Goal: Transaction & Acquisition: Book appointment/travel/reservation

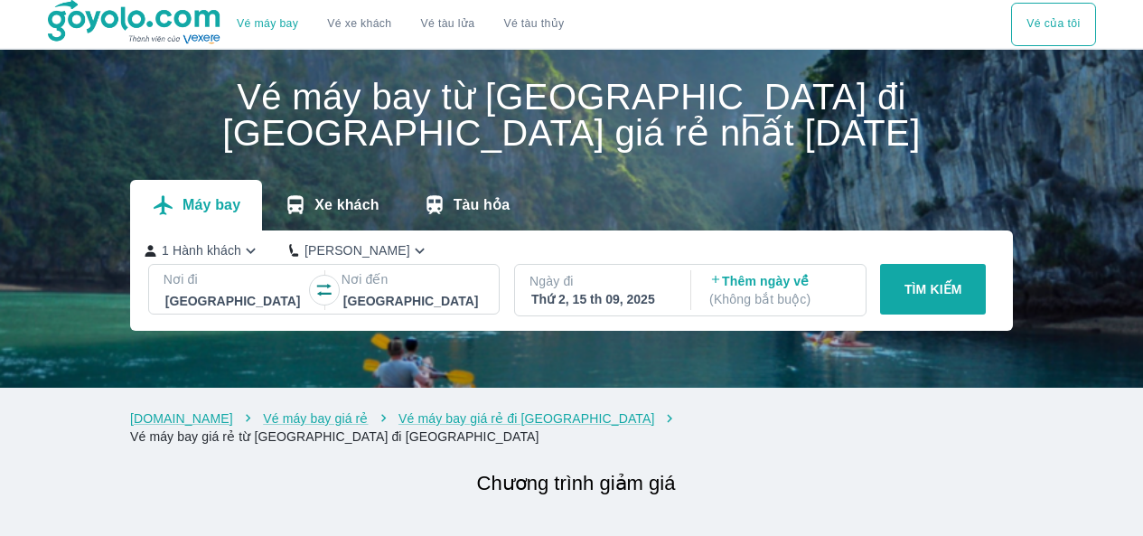
scroll to position [90, 0]
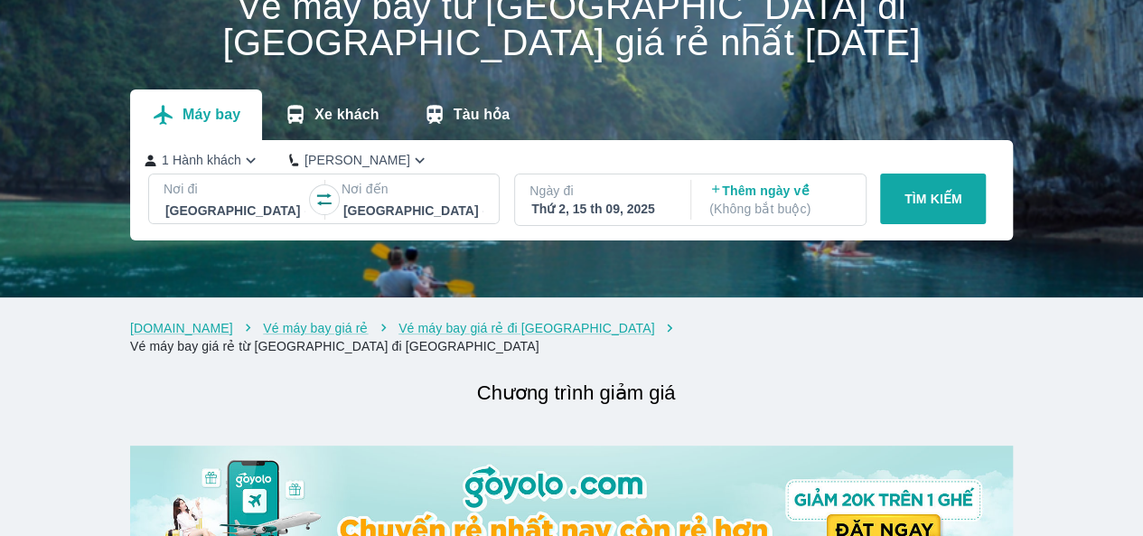
click at [581, 216] on div "Thứ 2, 15 th 09, 2025" at bounding box center [601, 209] width 140 height 18
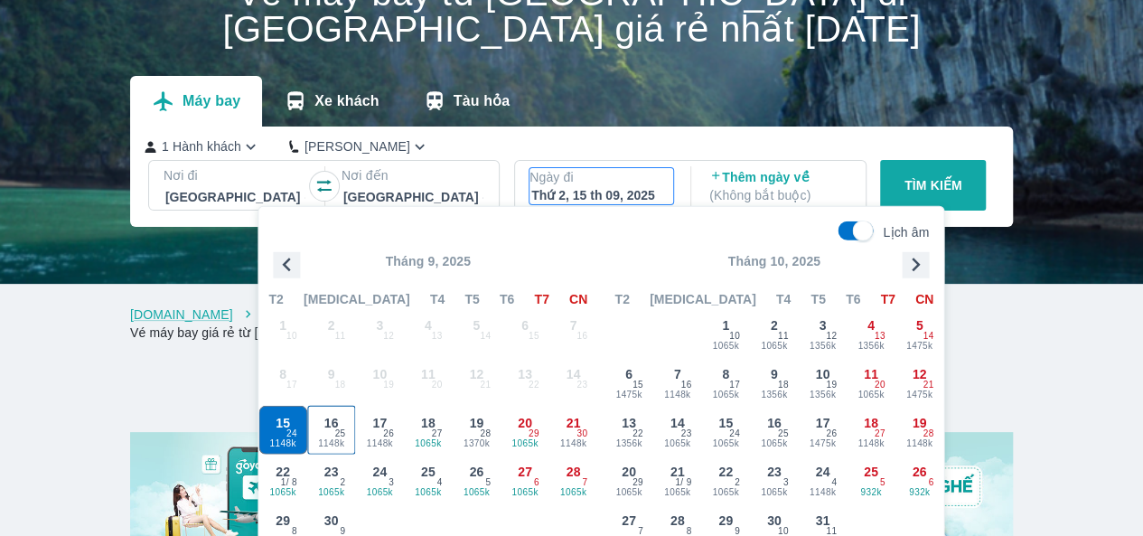
click at [332, 418] on span "16" at bounding box center [331, 423] width 14 height 18
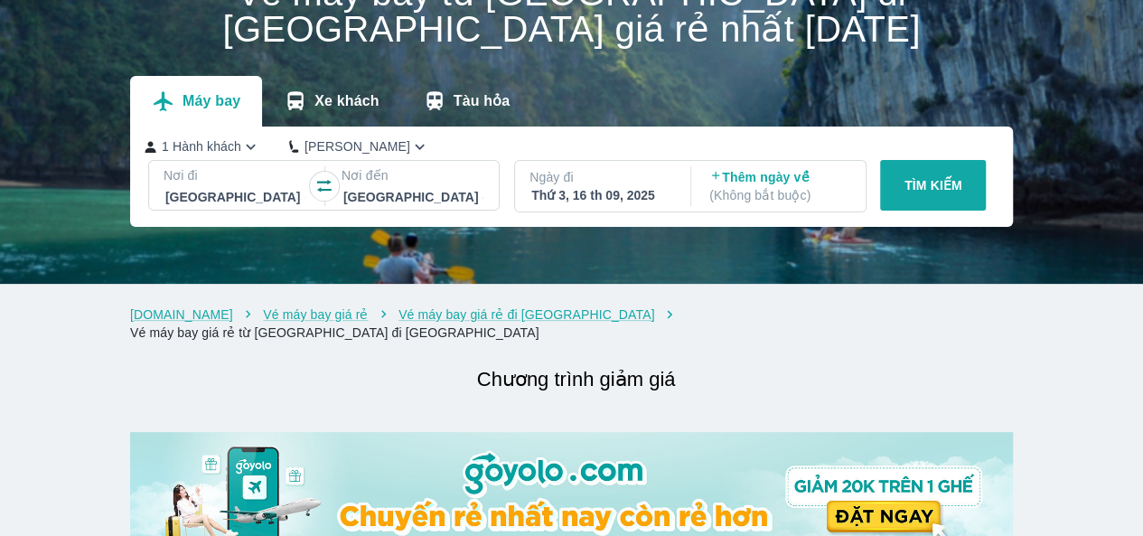
click at [926, 194] on p "TÌM KIẾM" at bounding box center [933, 185] width 58 height 18
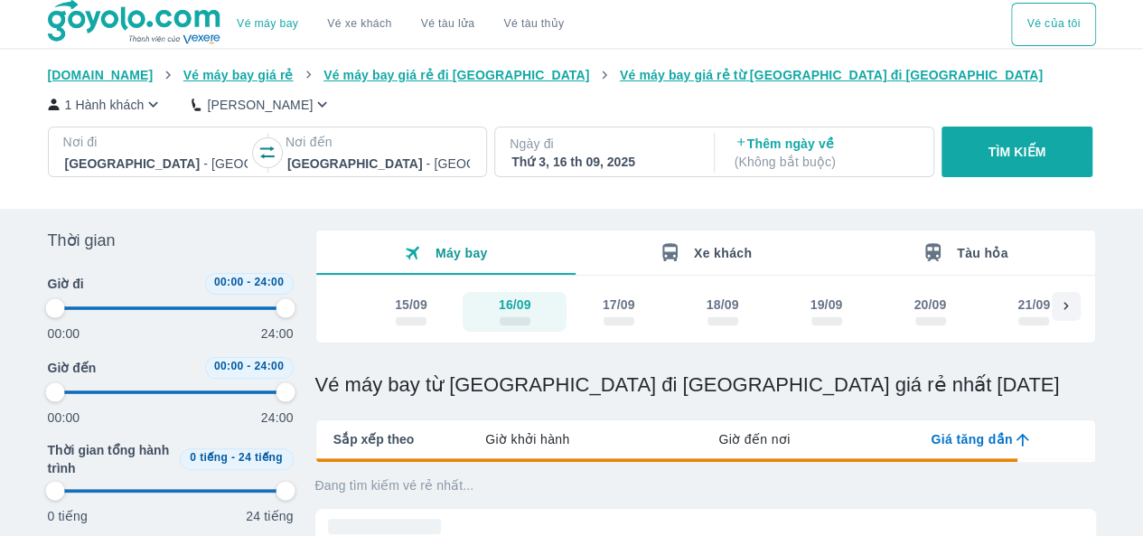
type input "97.9166666666667"
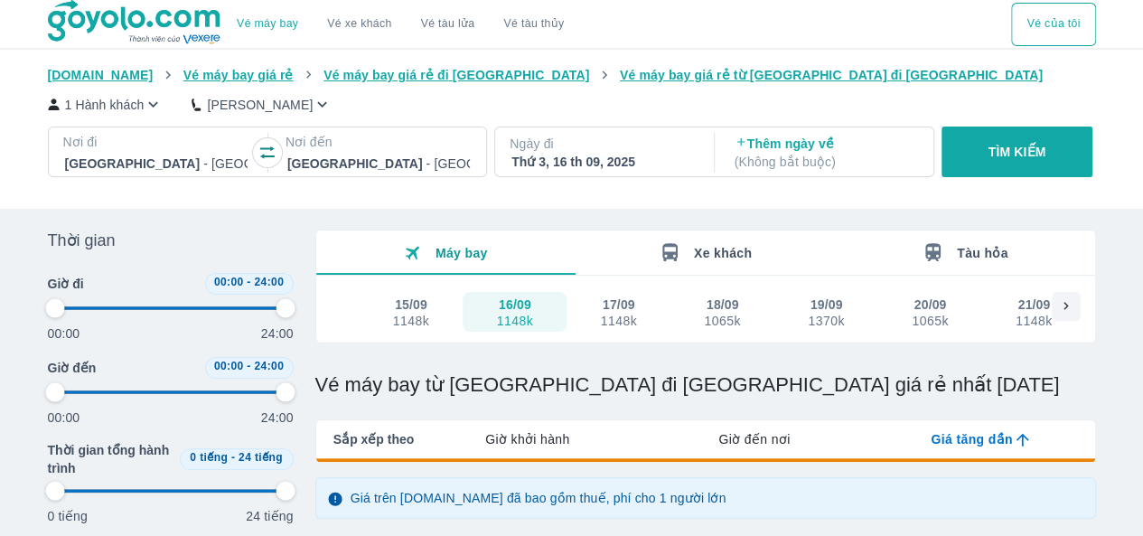
type input "97.9166666666667"
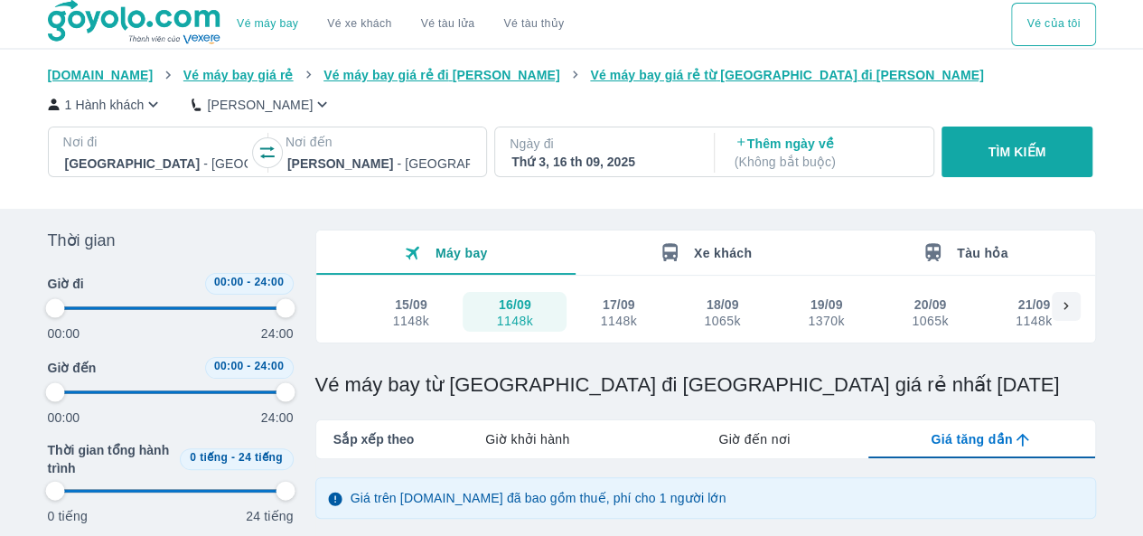
type input "97.9166666666667"
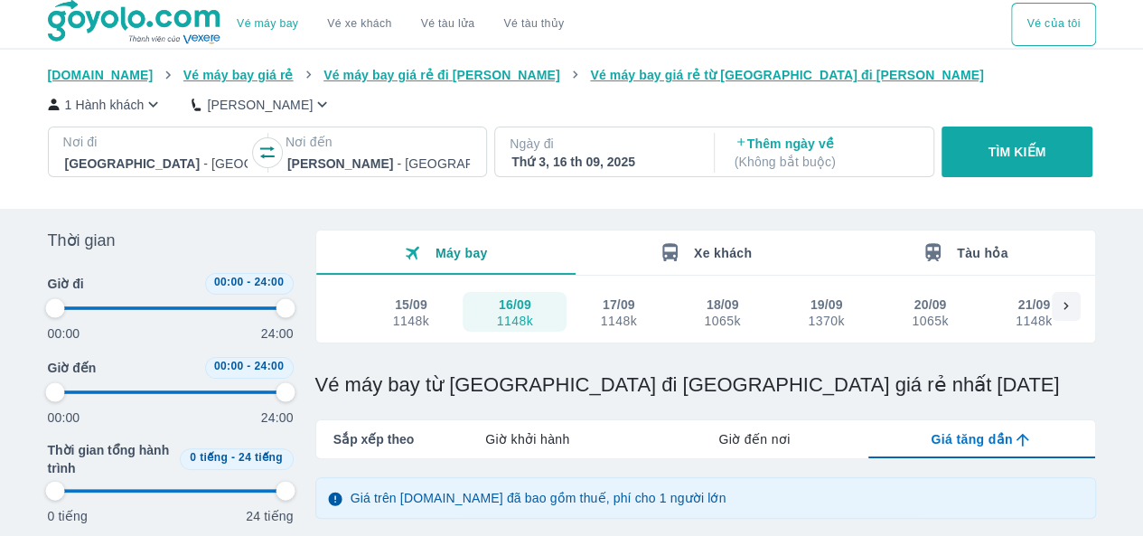
type input "97.9166666666667"
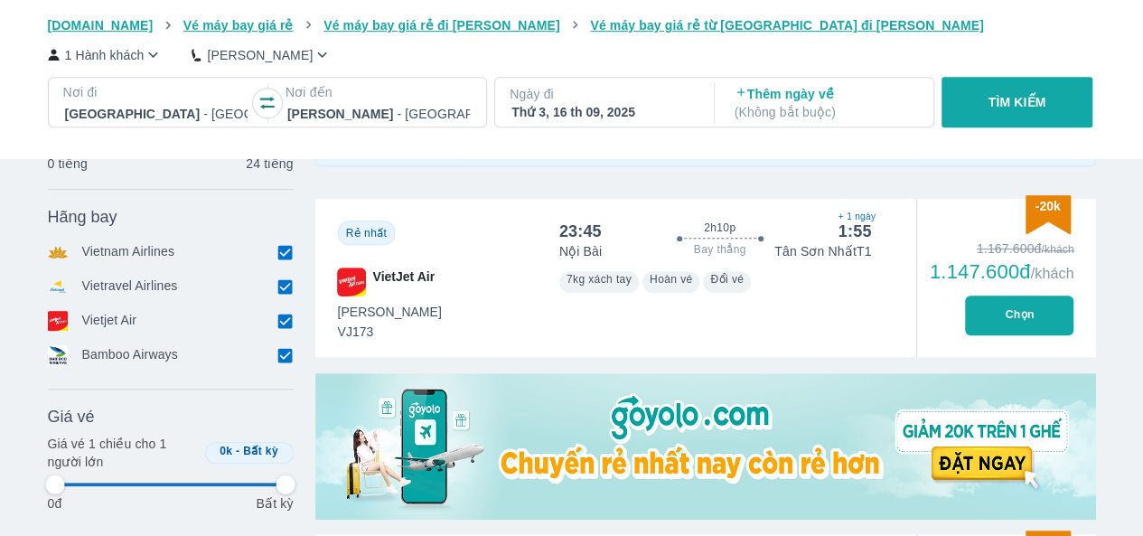
scroll to position [361, 0]
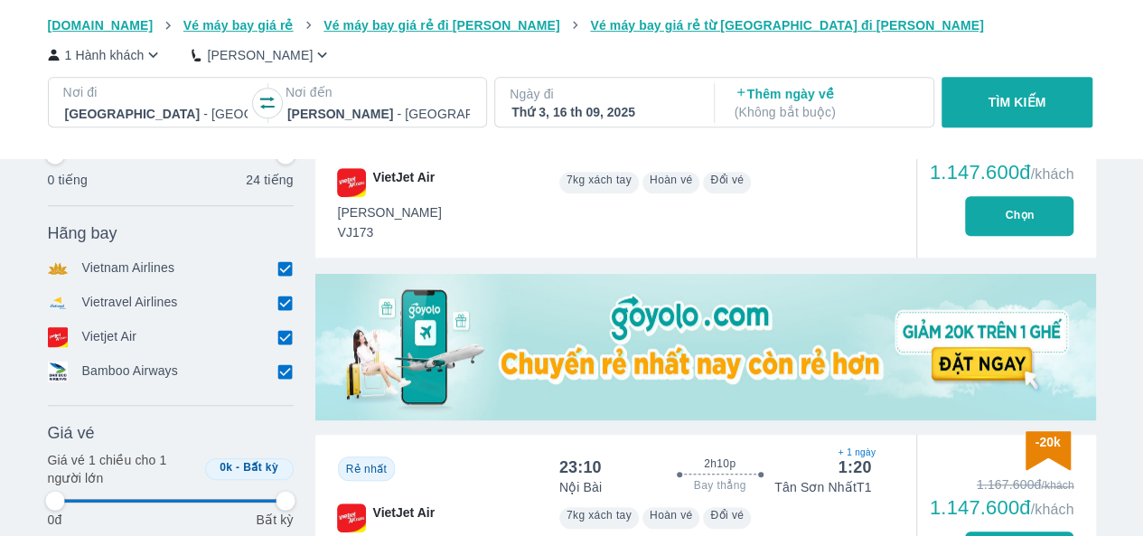
type input "97.9166666666667"
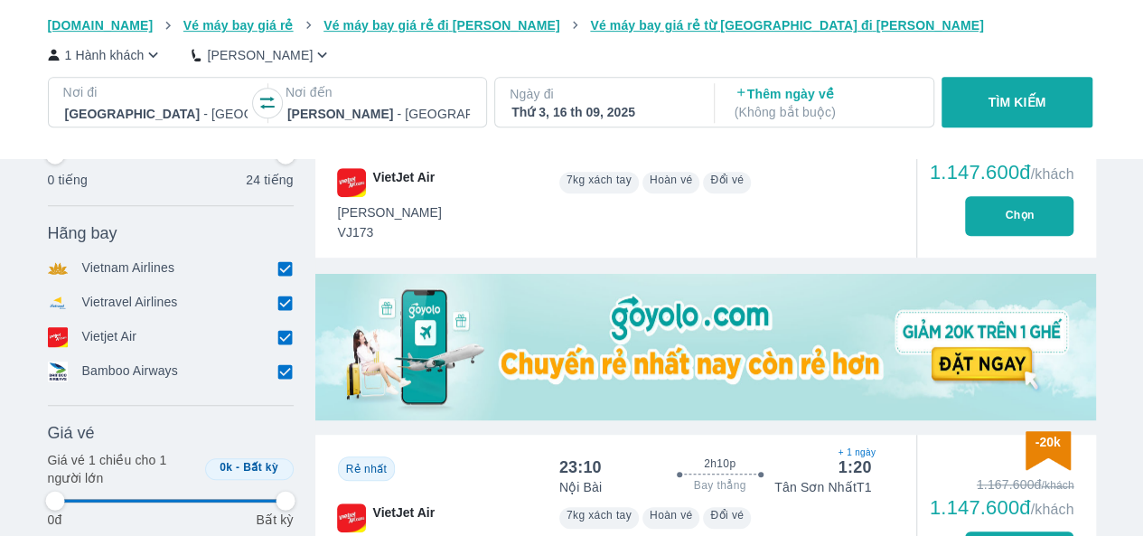
type input "97.9166666666667"
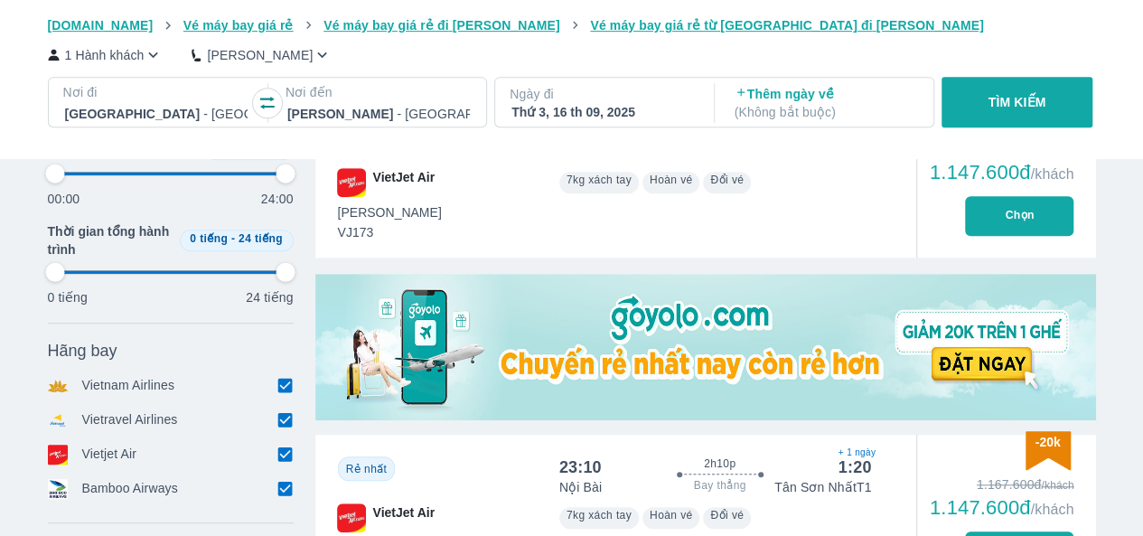
type input "97.9166666666667"
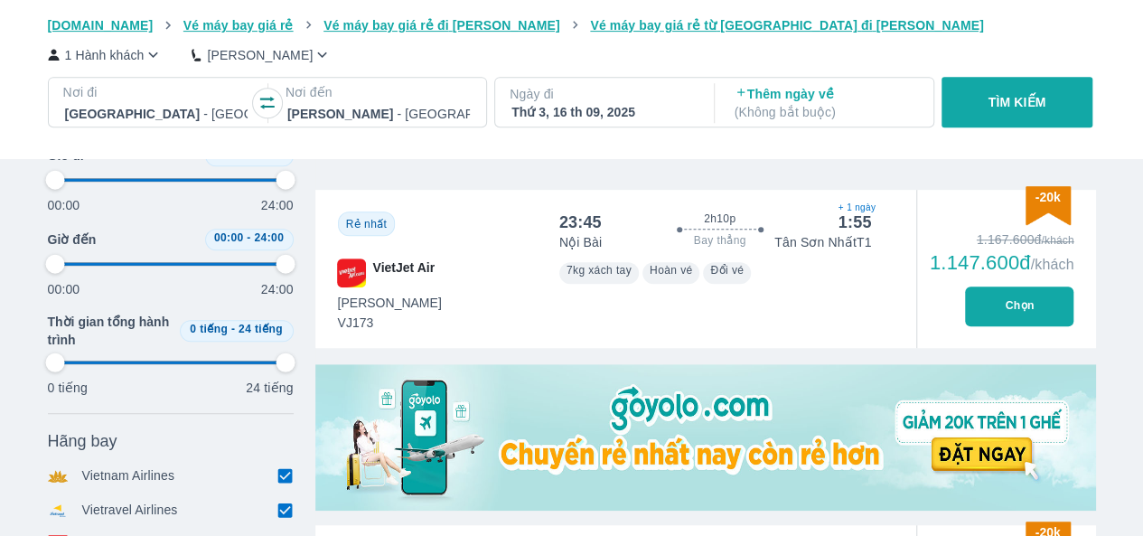
type input "97.9166666666667"
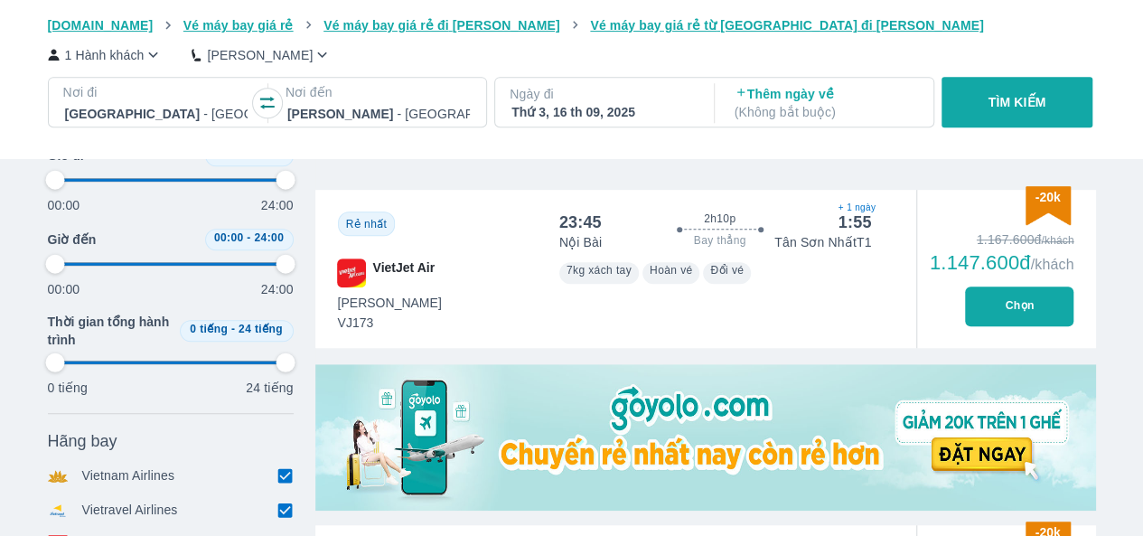
type input "97.9166666666667"
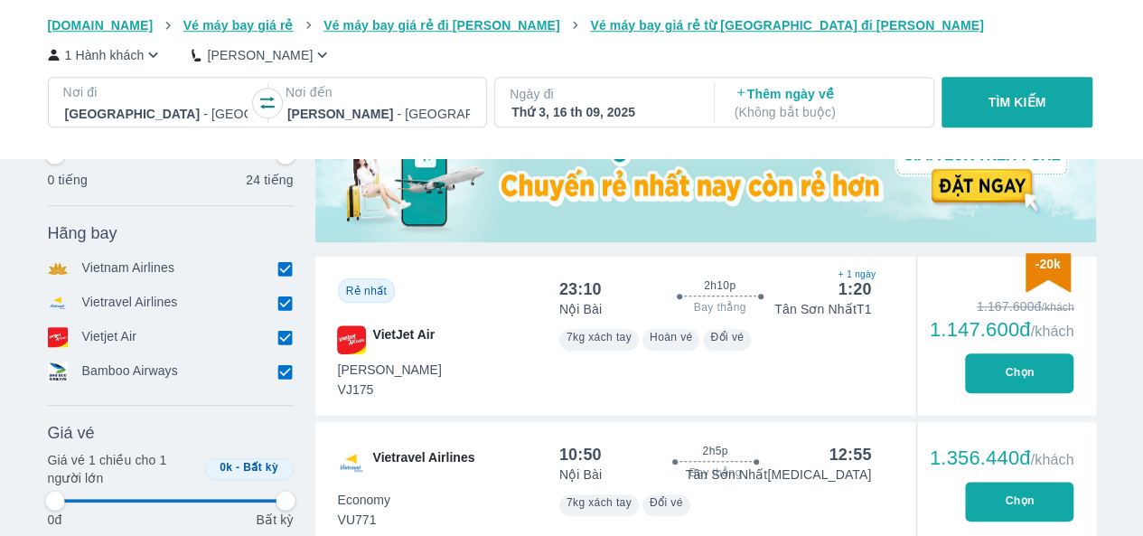
scroll to position [632, 0]
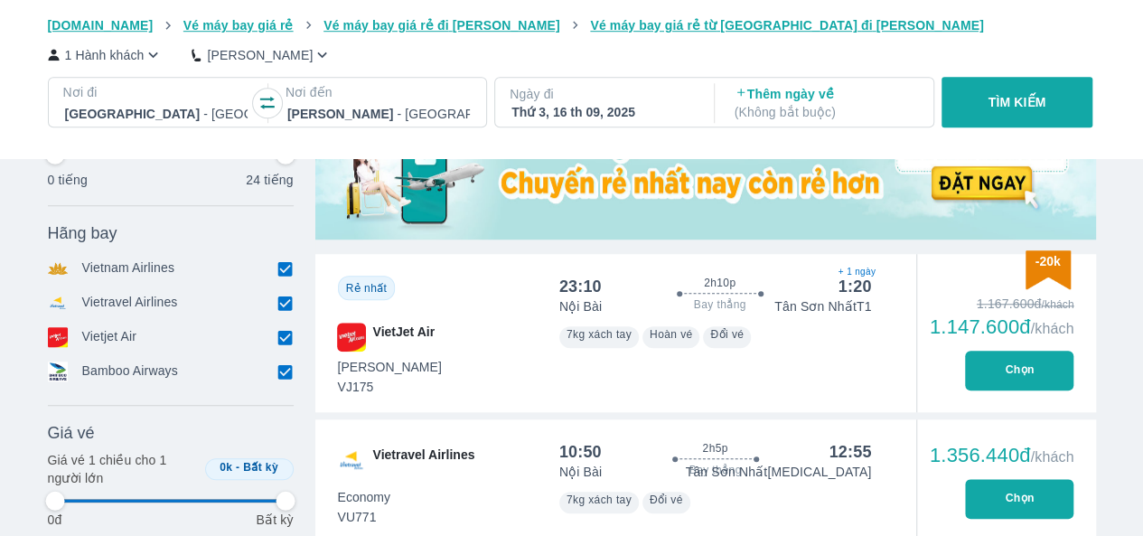
type input "97.9166666666667"
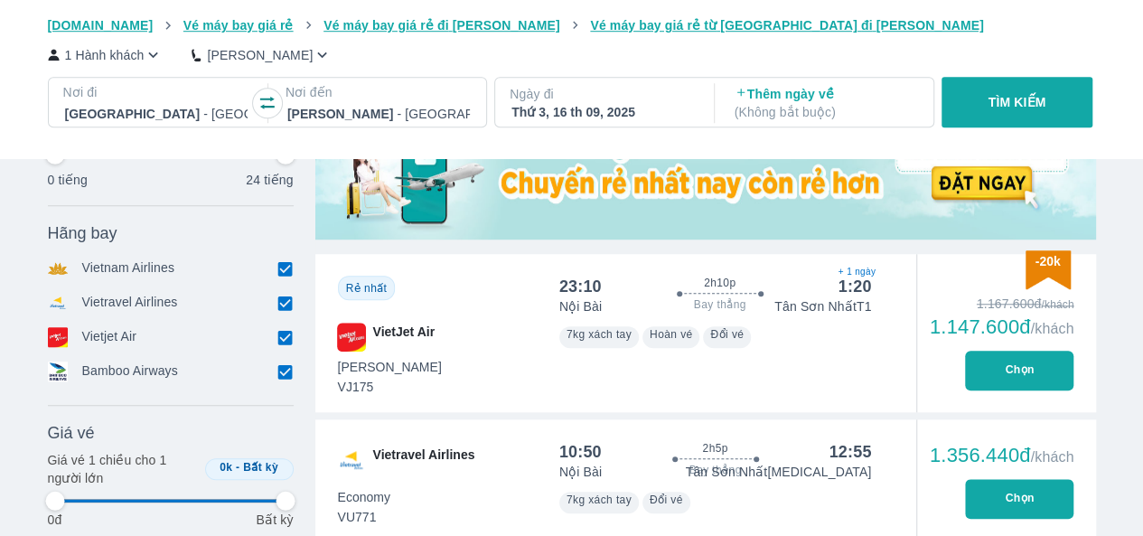
type input "97.9166666666667"
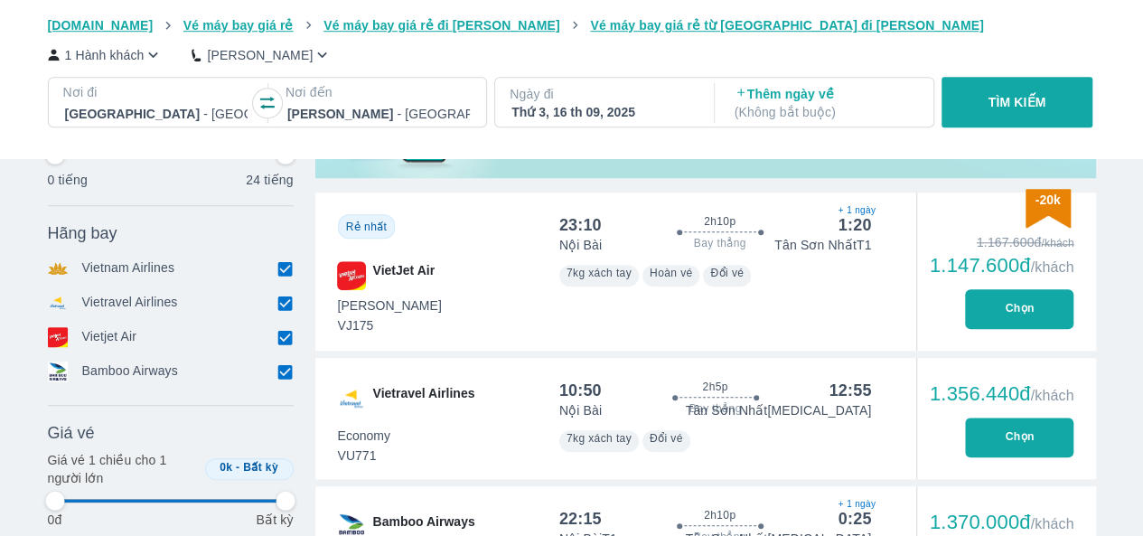
scroll to position [723, 0]
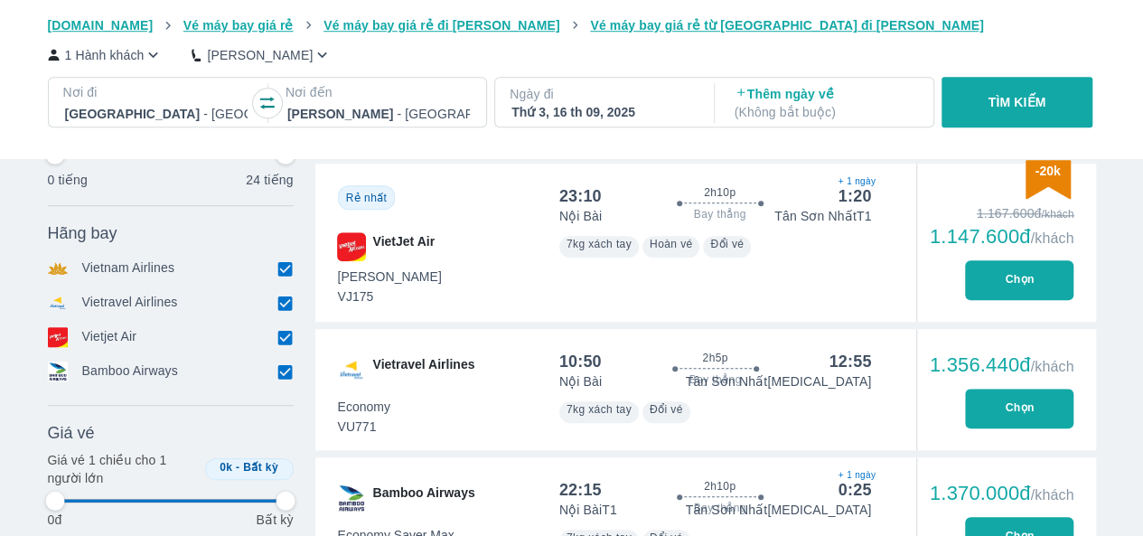
type input "97.9166666666667"
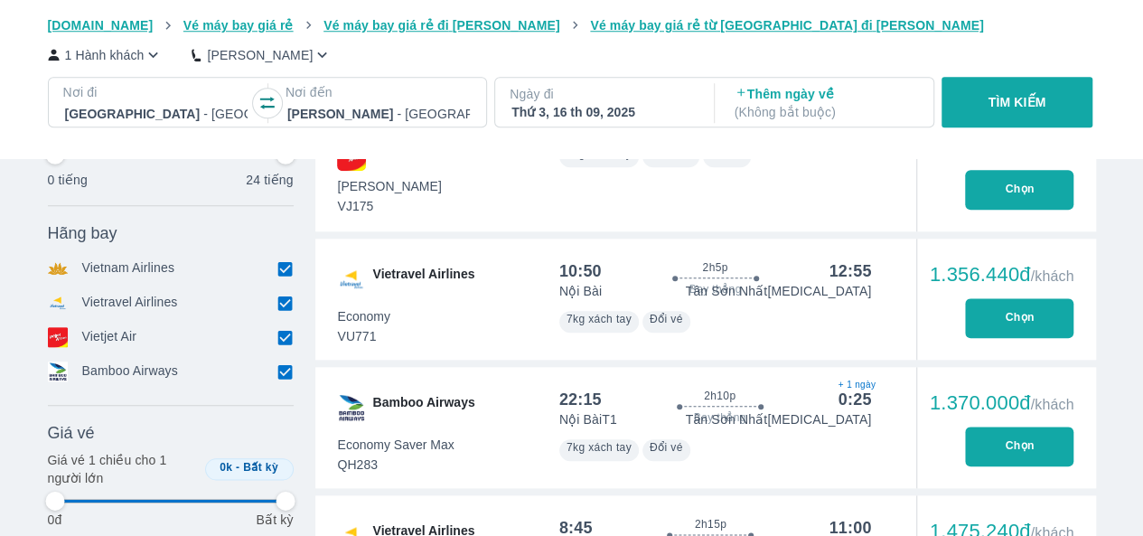
type input "97.9166666666667"
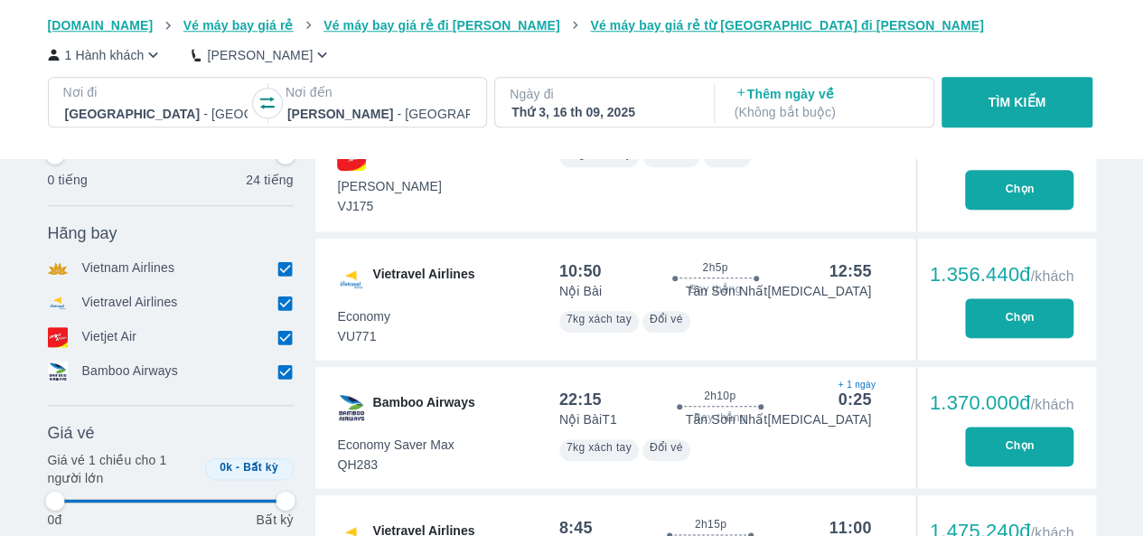
type input "97.9166666666667"
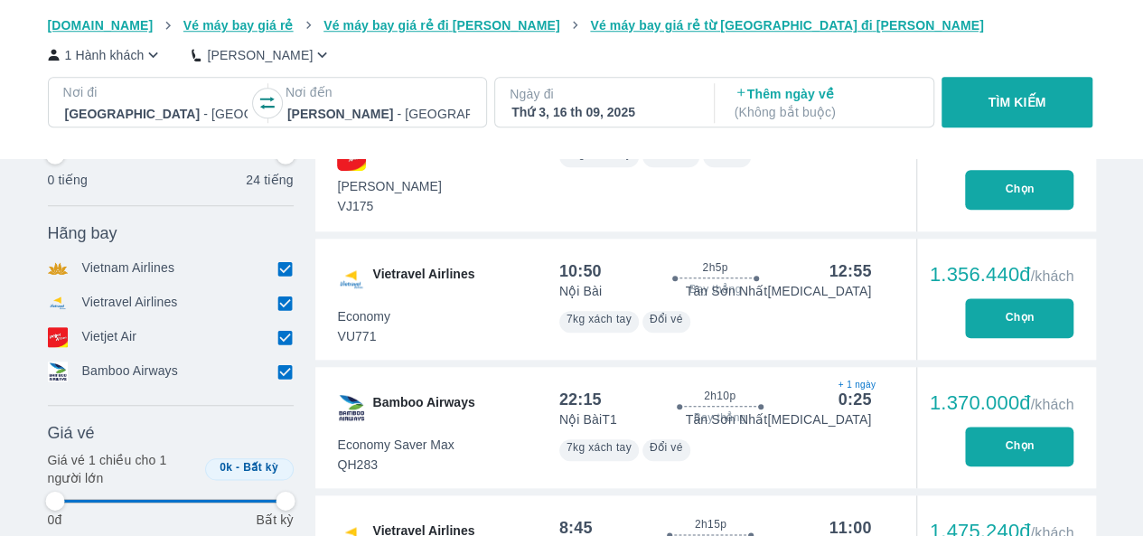
type input "97.9166666666667"
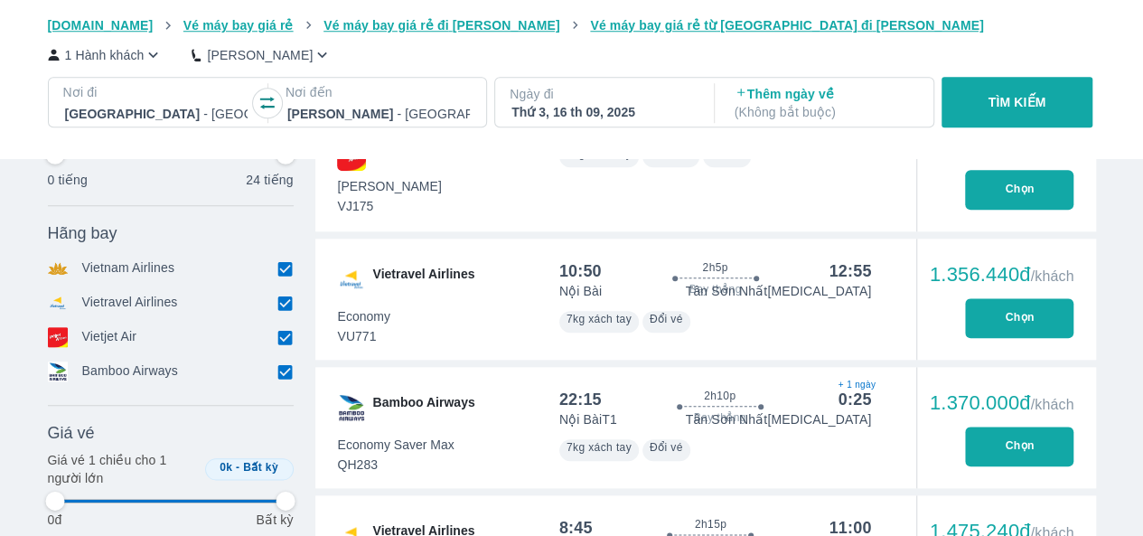
type input "97.9166666666667"
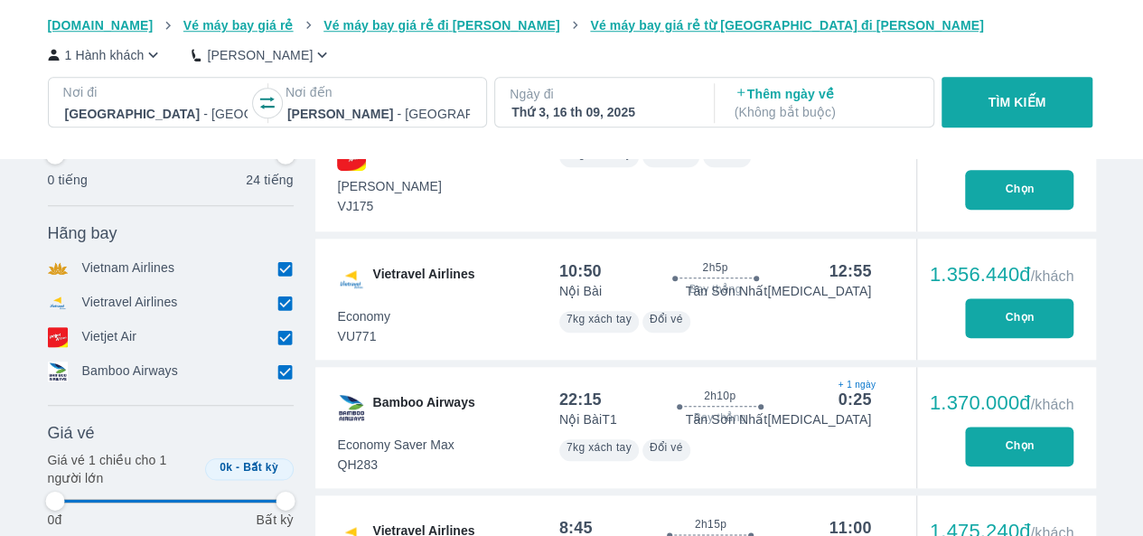
type input "97.9166666666667"
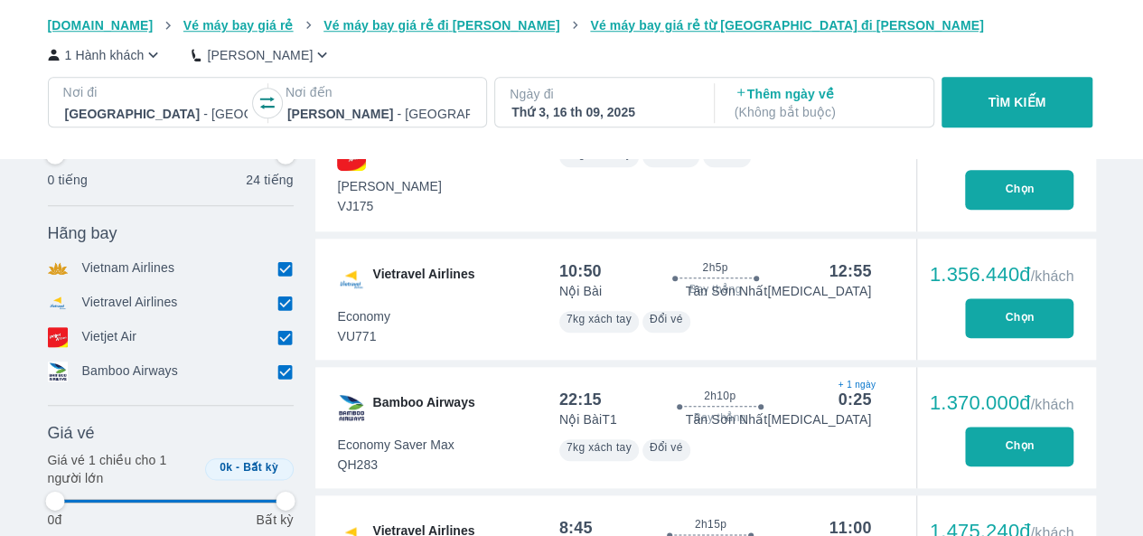
type input "97.9166666666667"
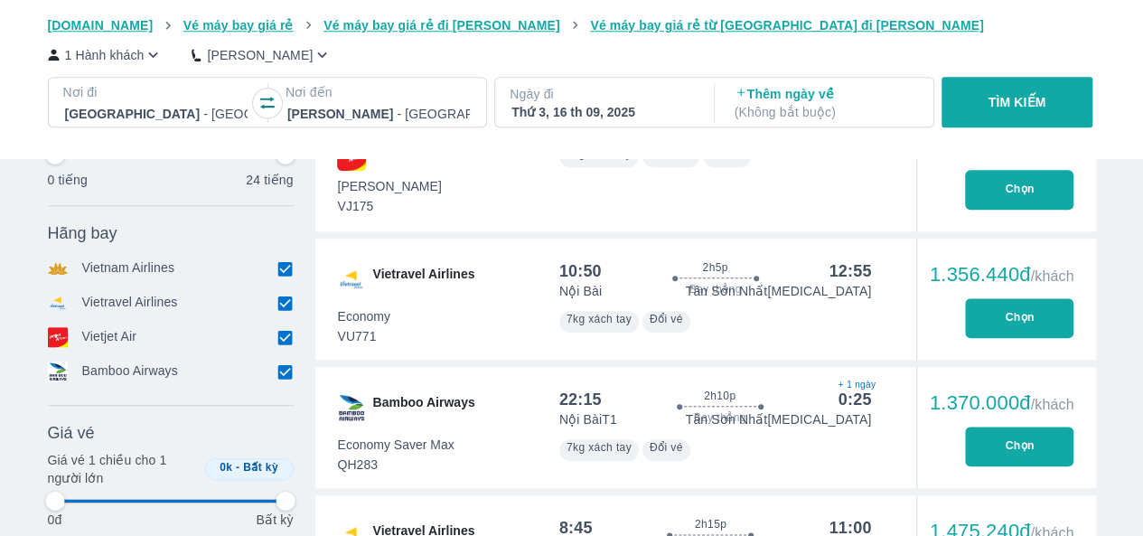
type input "97.9166666666667"
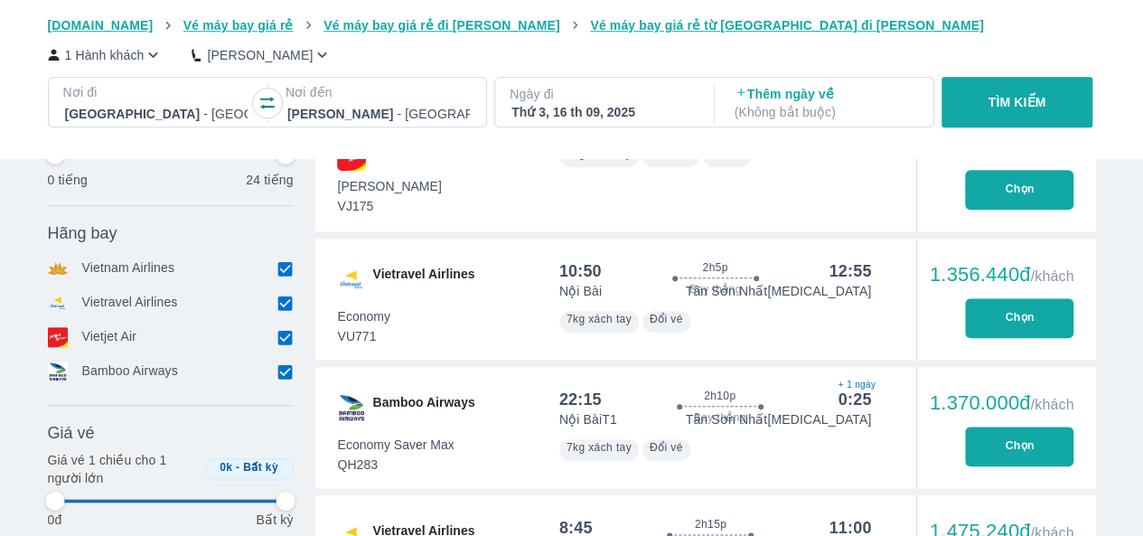
type input "97.9166666666667"
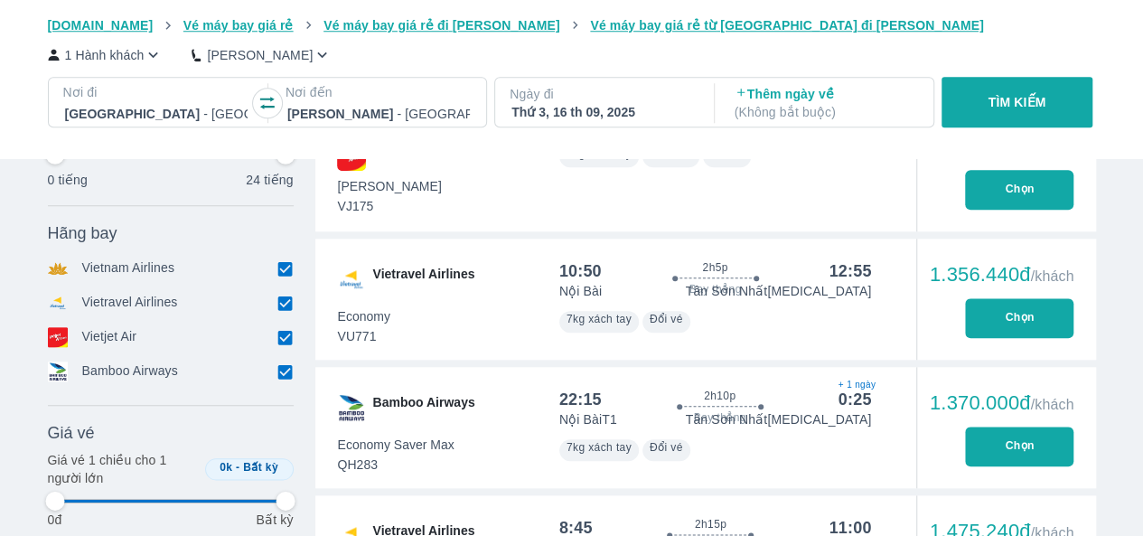
type input "97.9166666666667"
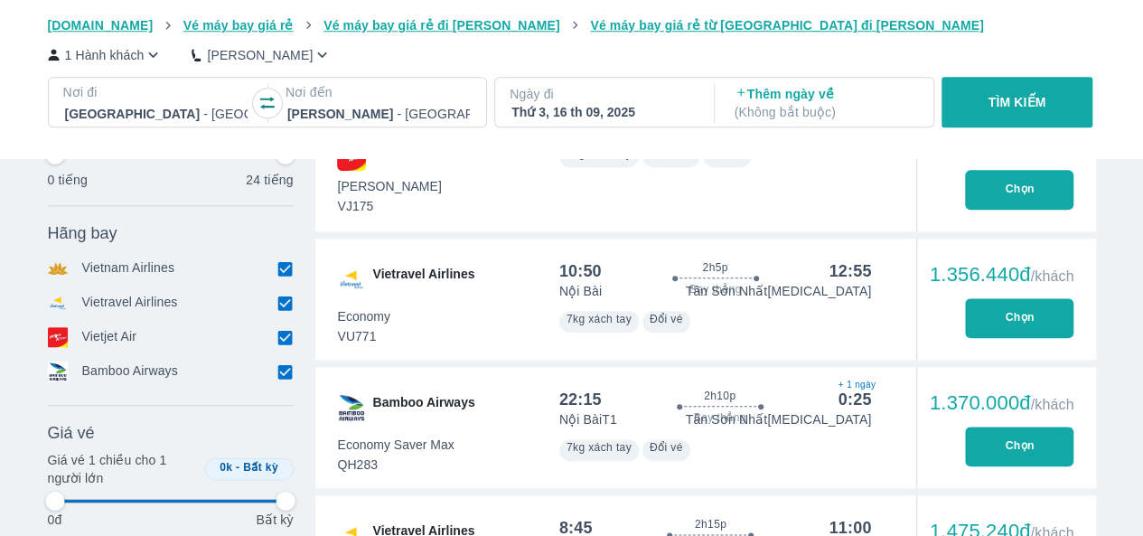
type input "97.9166666666667"
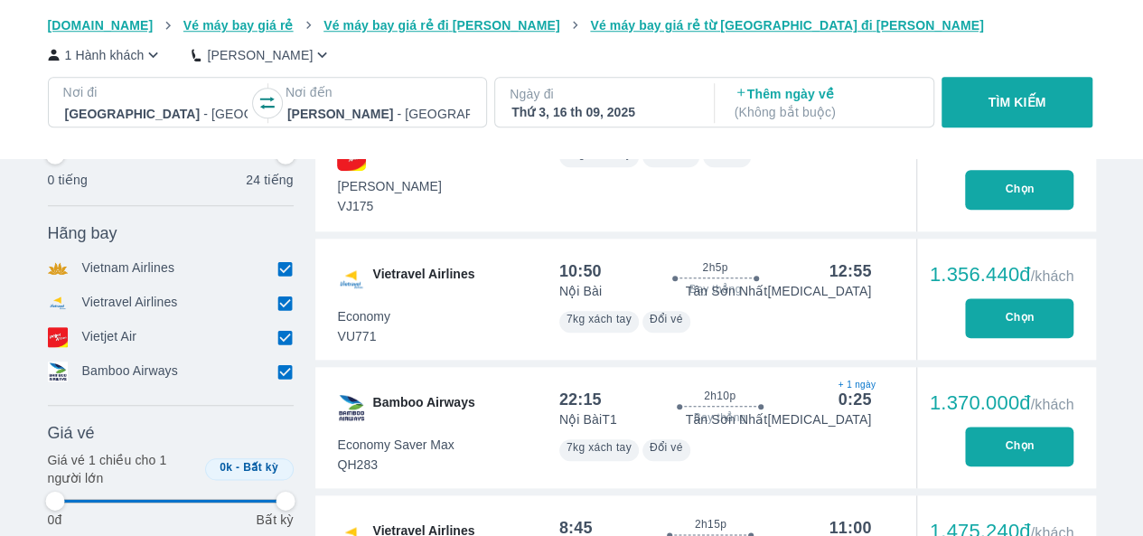
type input "97.9166666666667"
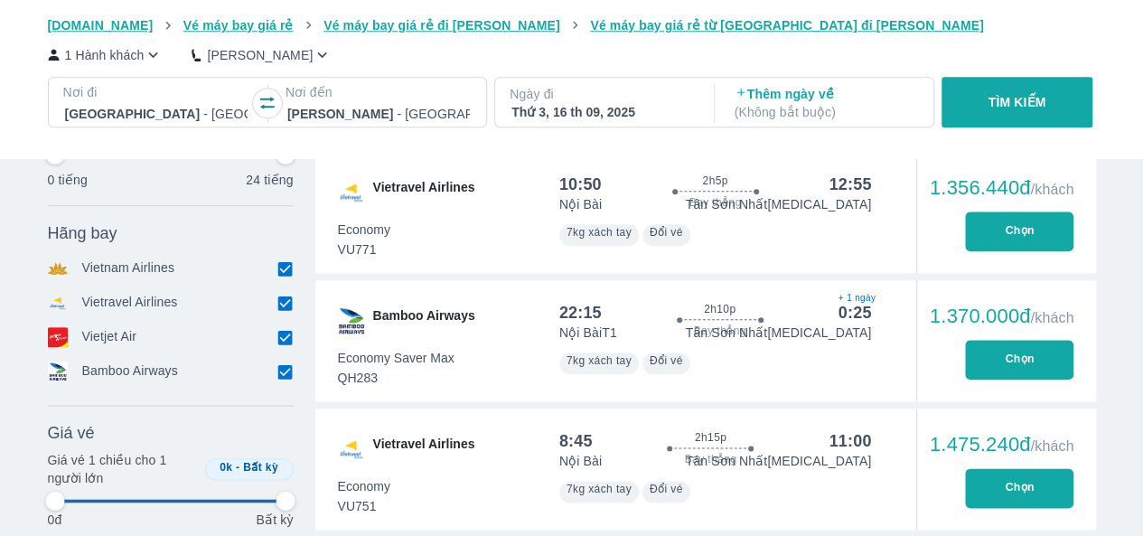
scroll to position [903, 0]
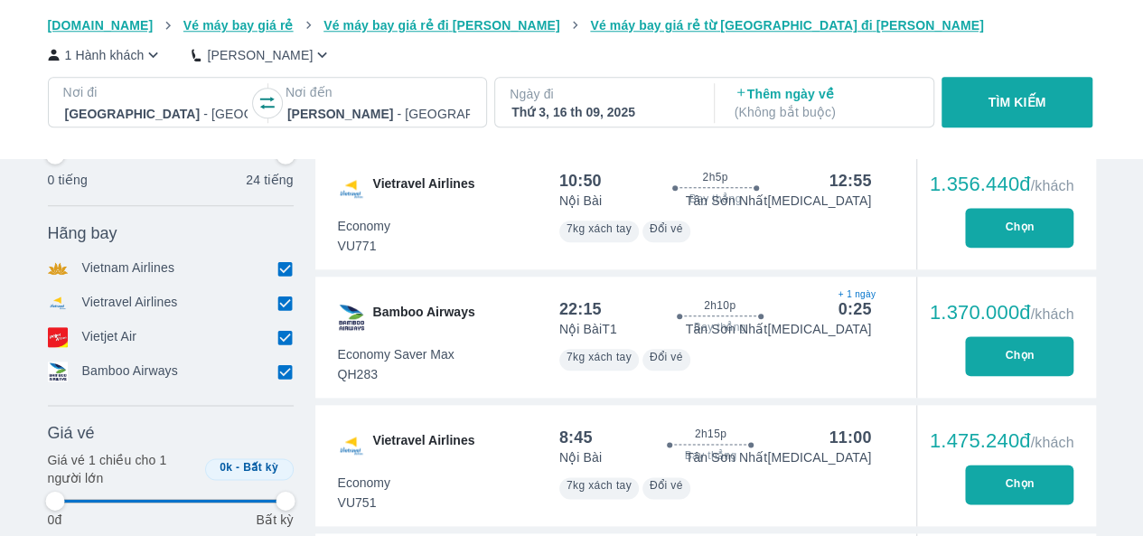
type input "97.9166666666667"
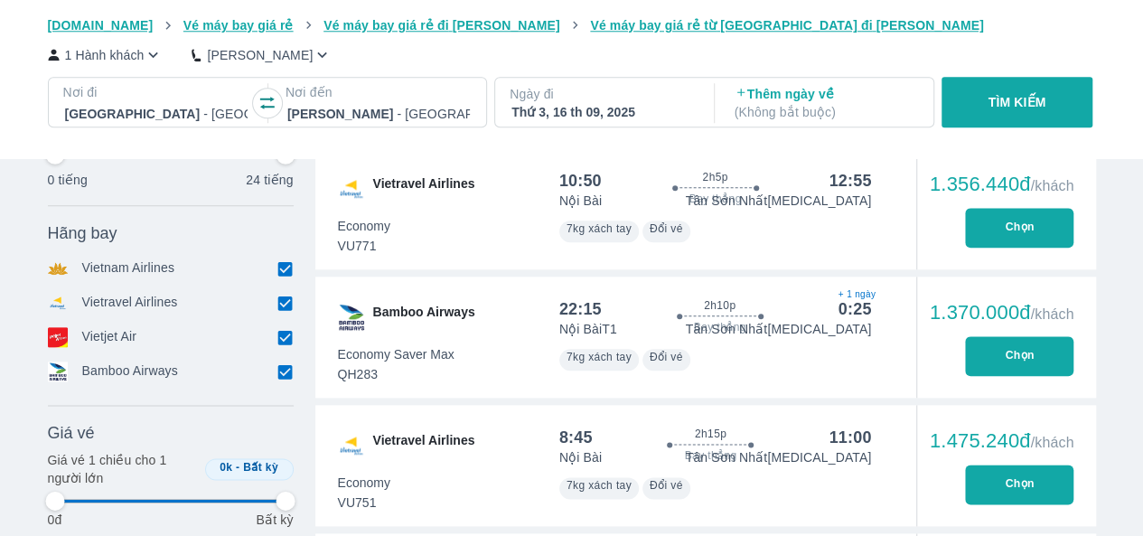
type input "97.9166666666667"
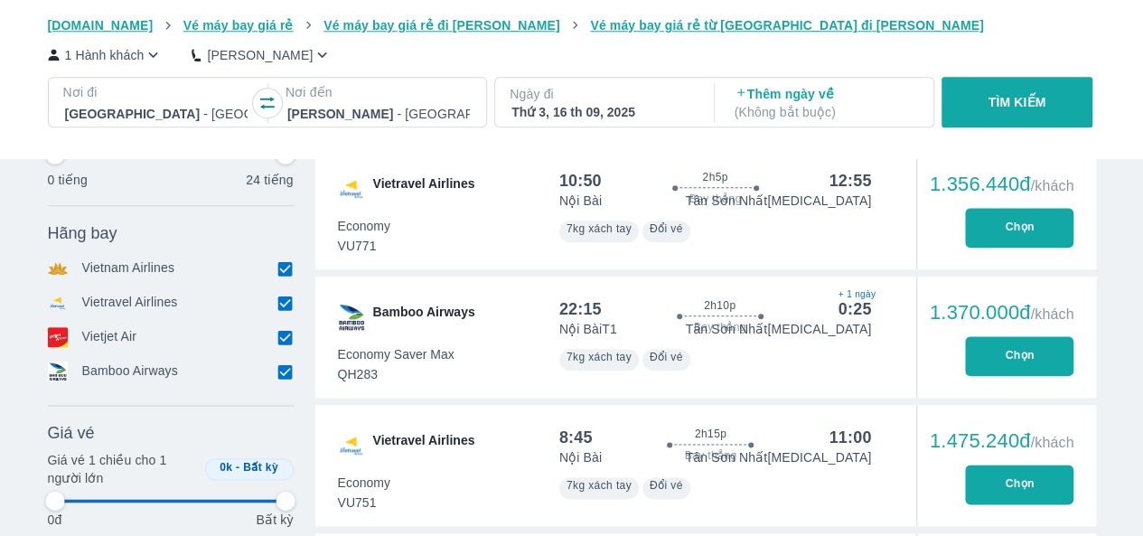
type input "97.9166666666667"
click at [730, 188] on div at bounding box center [715, 189] width 213 height 5
click at [575, 184] on div "10:50" at bounding box center [580, 181] width 42 height 22
click at [858, 178] on div "12:55" at bounding box center [849, 181] width 42 height 22
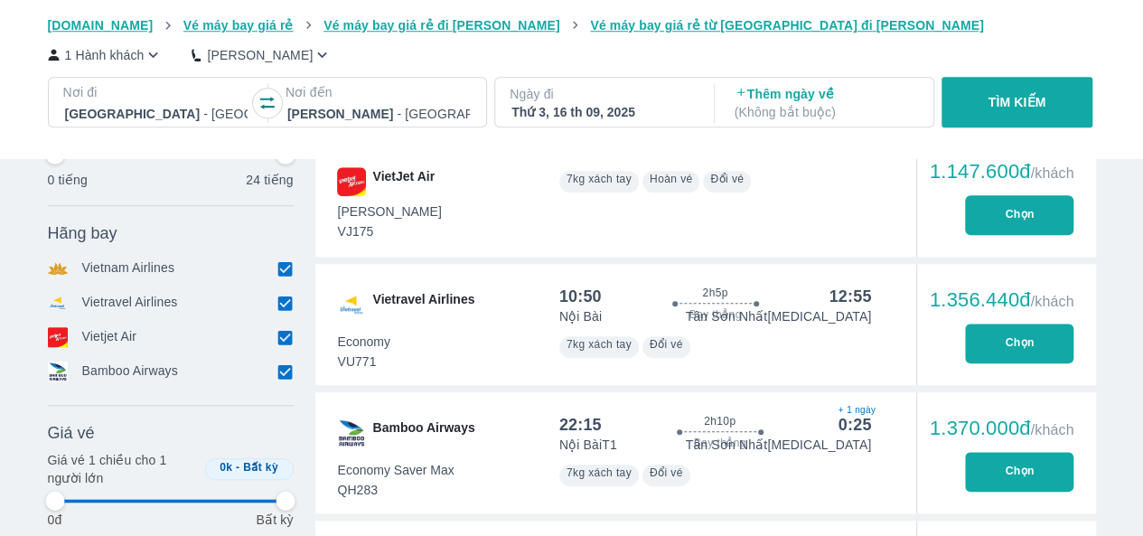
scroll to position [813, 0]
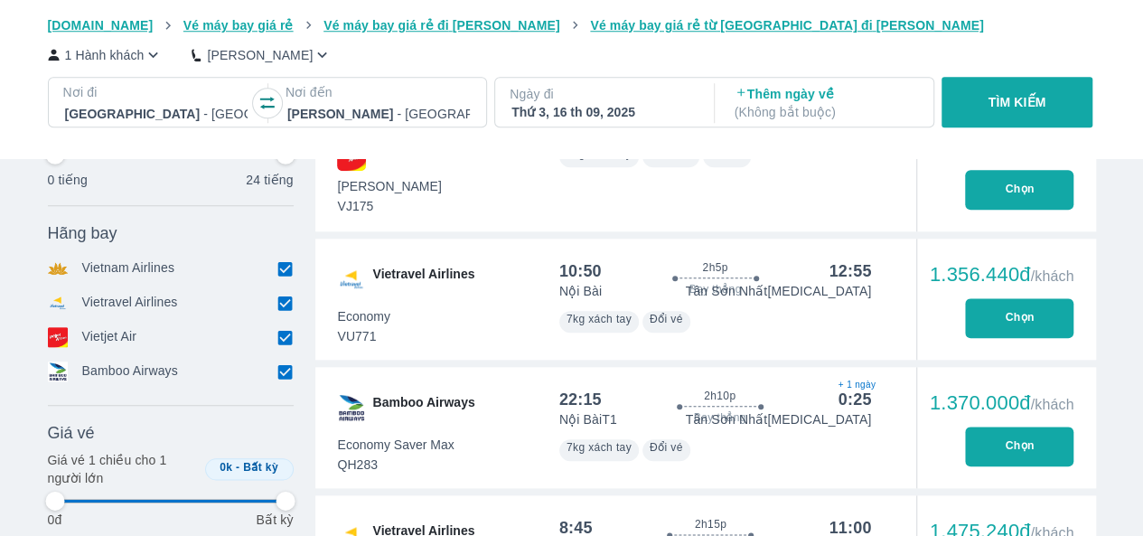
type input "97.9166666666667"
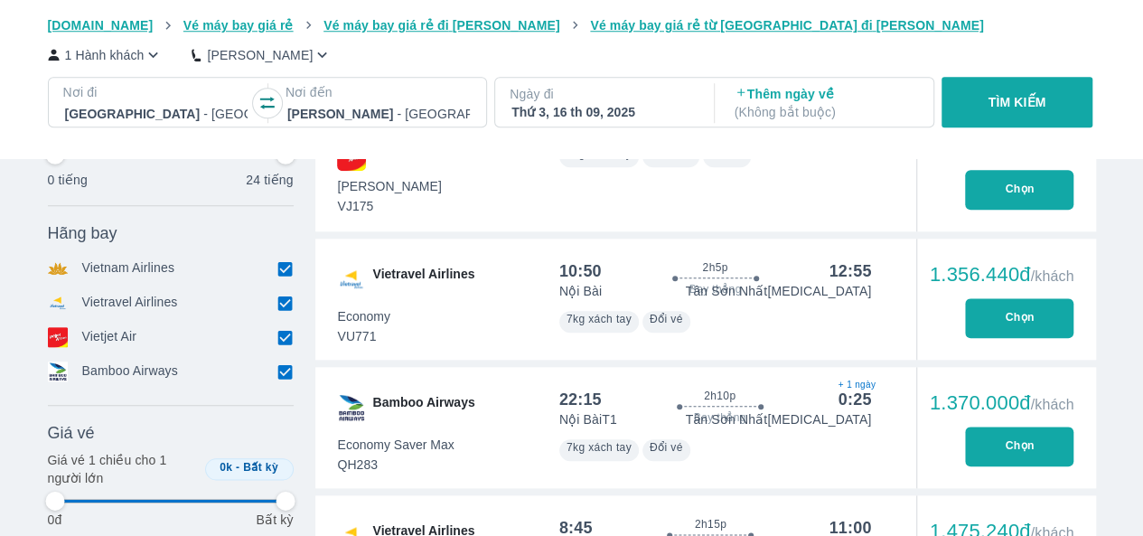
type input "97.9166666666667"
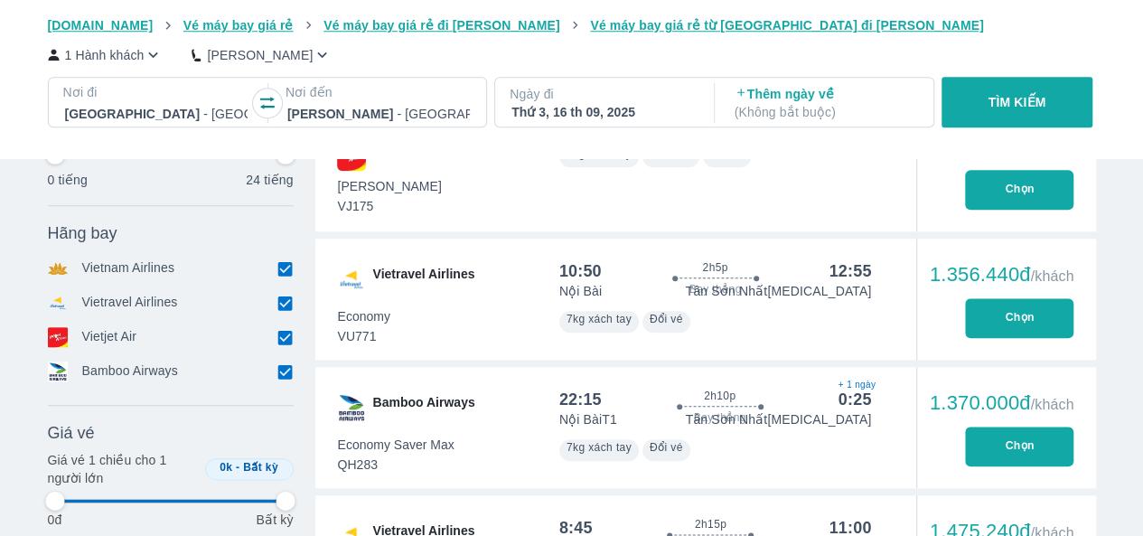
type input "97.9166666666667"
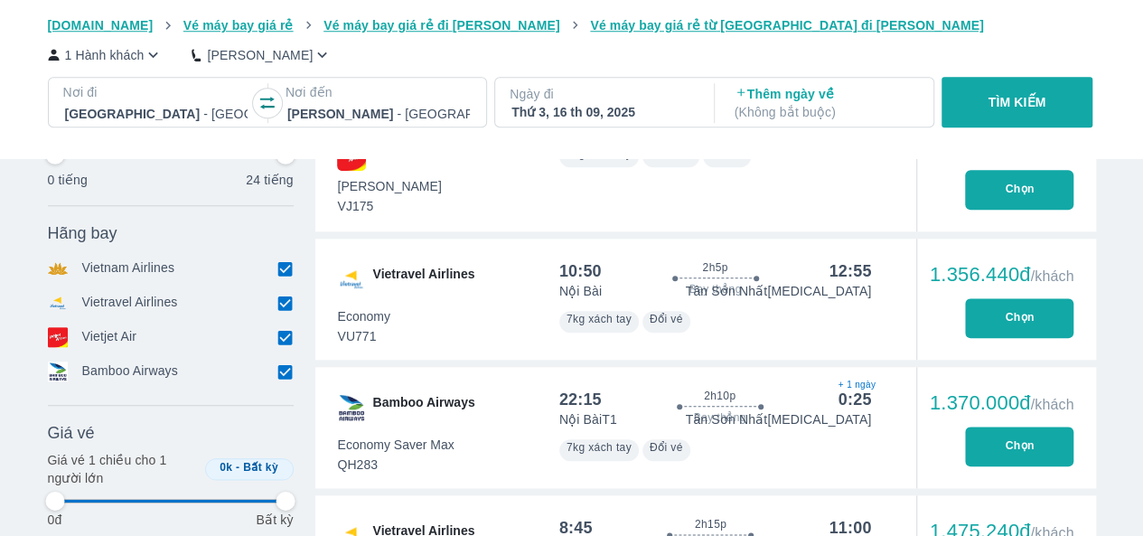
type input "97.9166666666667"
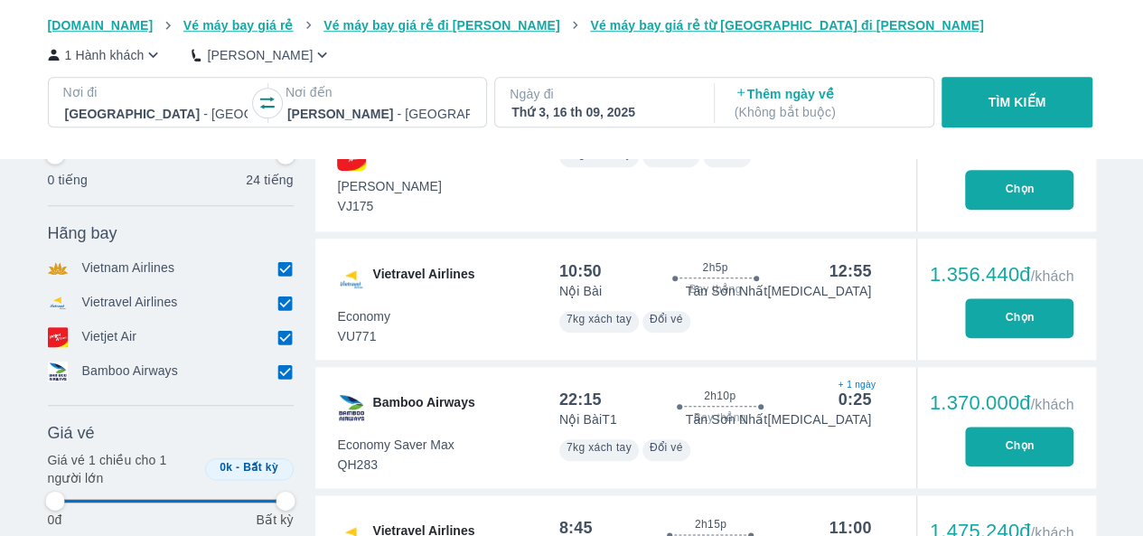
type input "97.9166666666667"
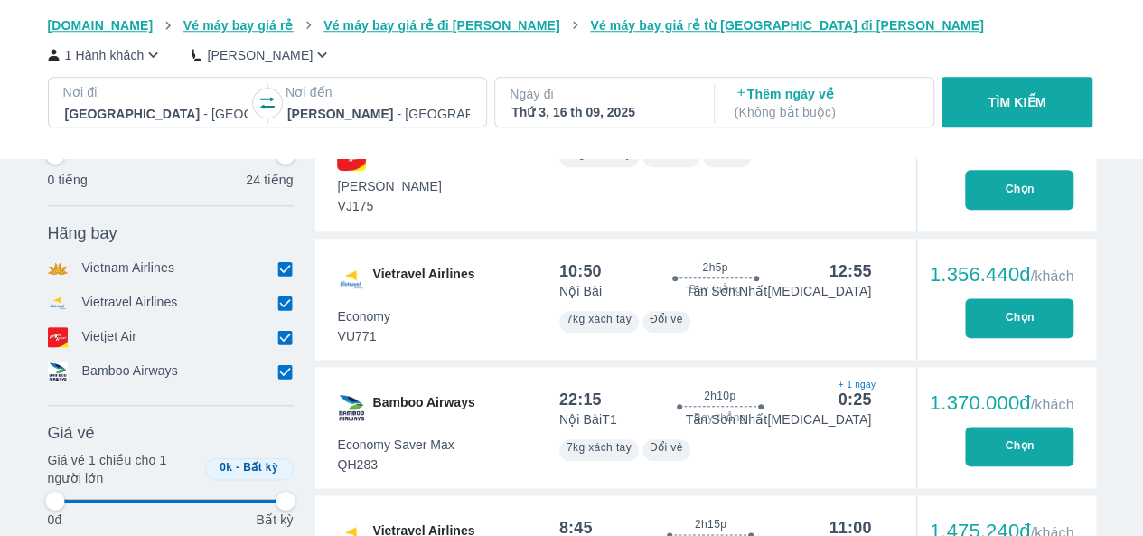
type input "97.9166666666667"
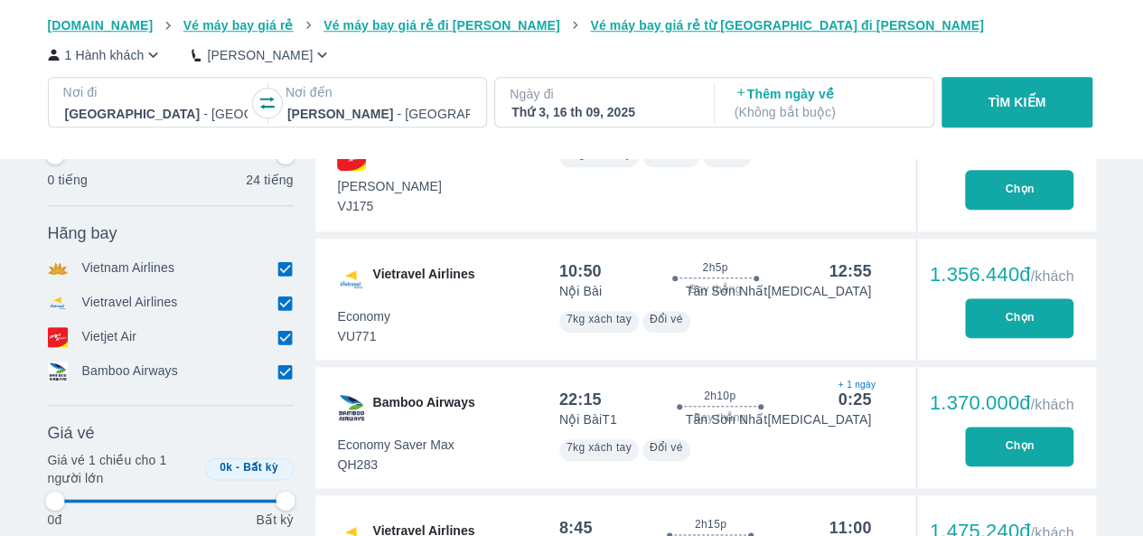
type input "97.9166666666667"
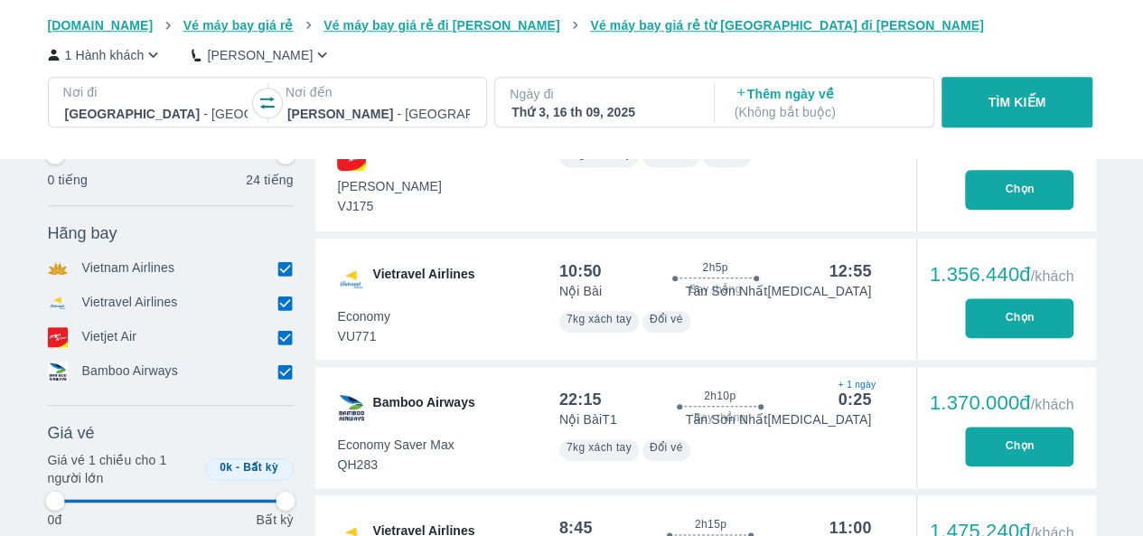
type input "97.9166666666667"
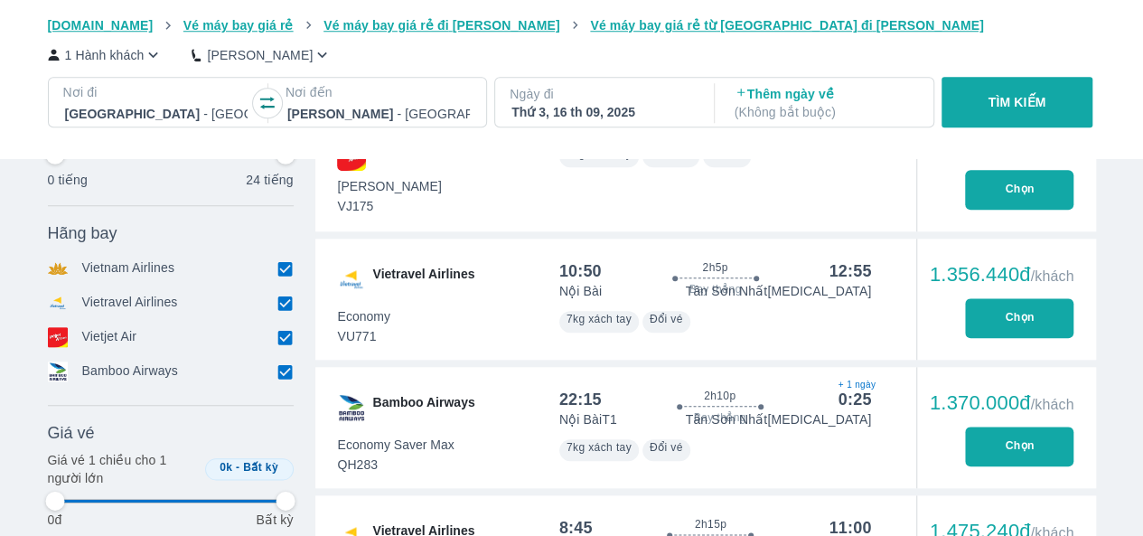
type input "97.9166666666667"
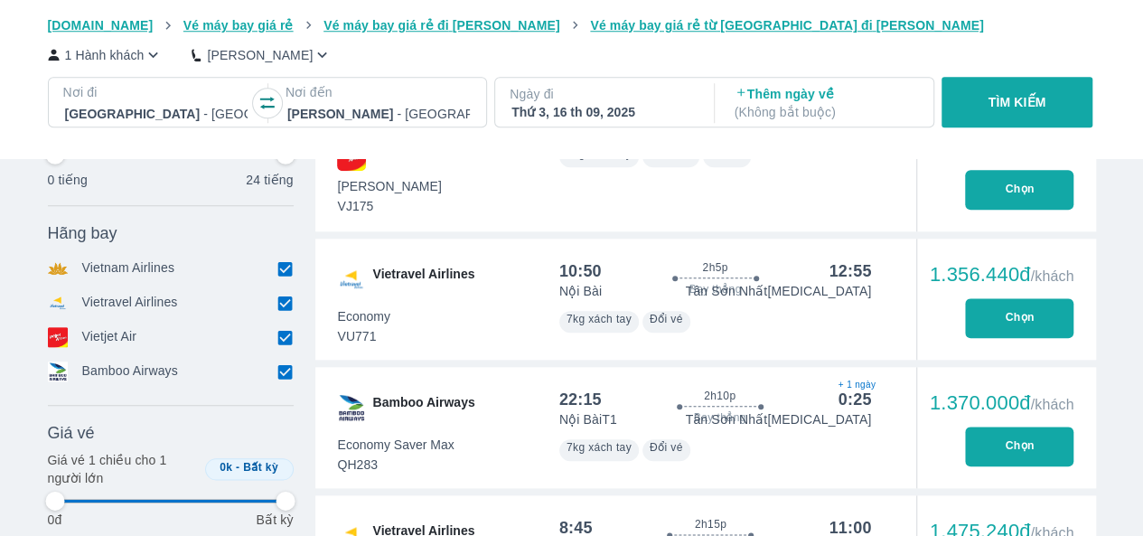
type input "97.9166666666667"
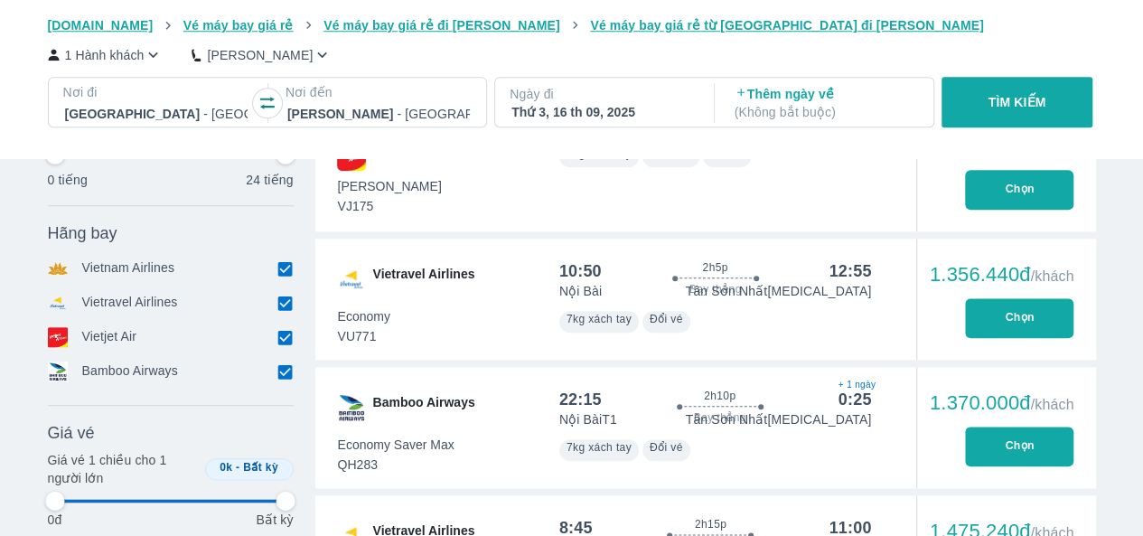
type input "97.9166666666667"
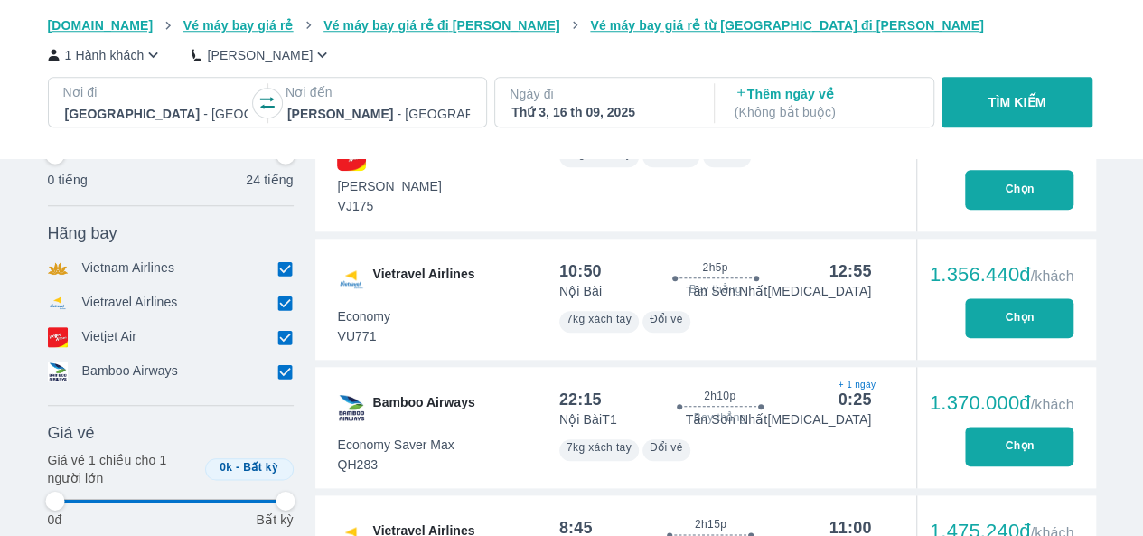
type input "97.9166666666667"
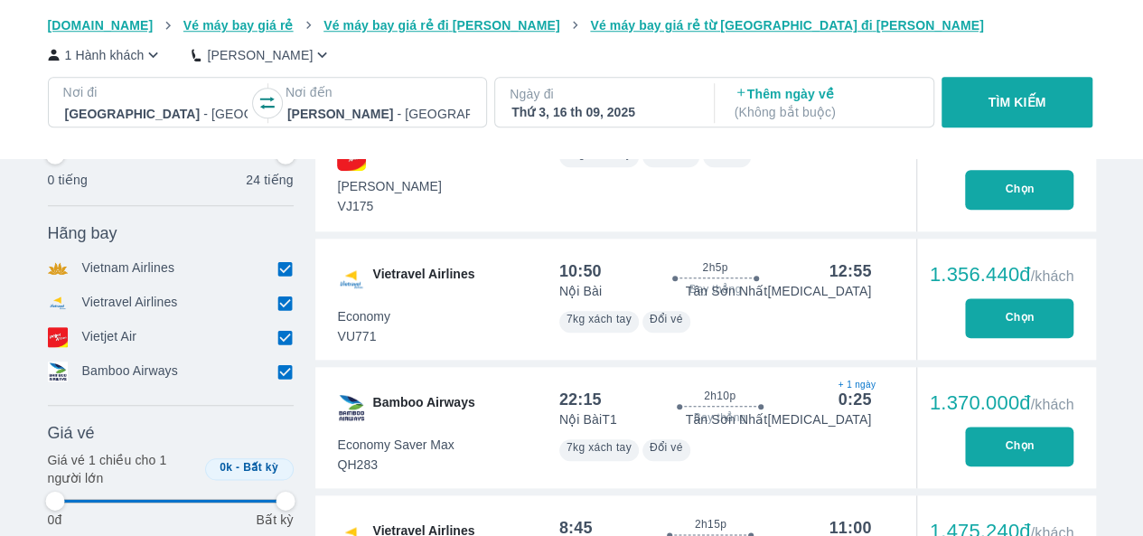
type input "97.9166666666667"
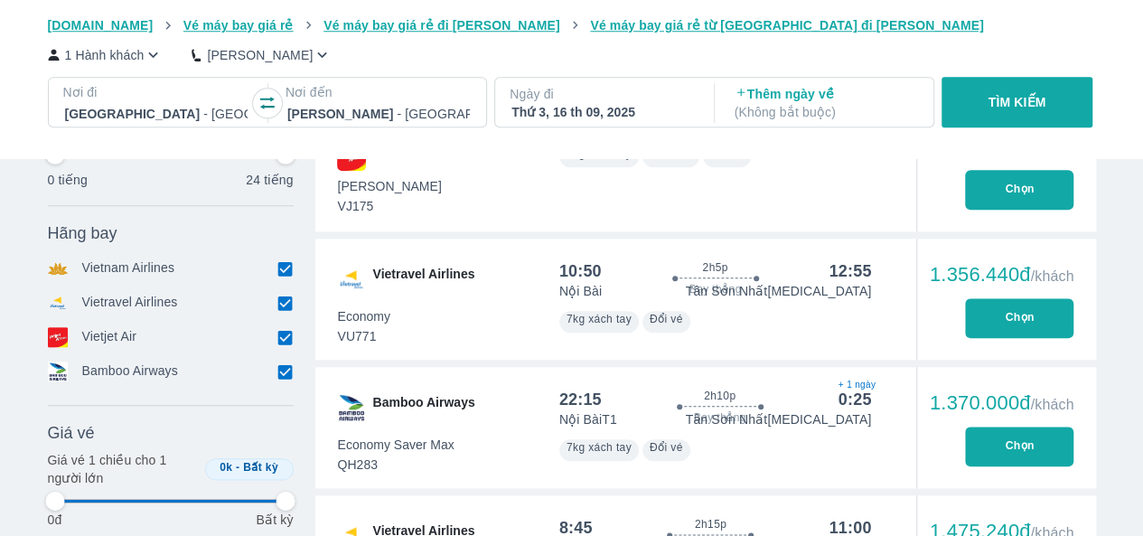
type input "97.9166666666667"
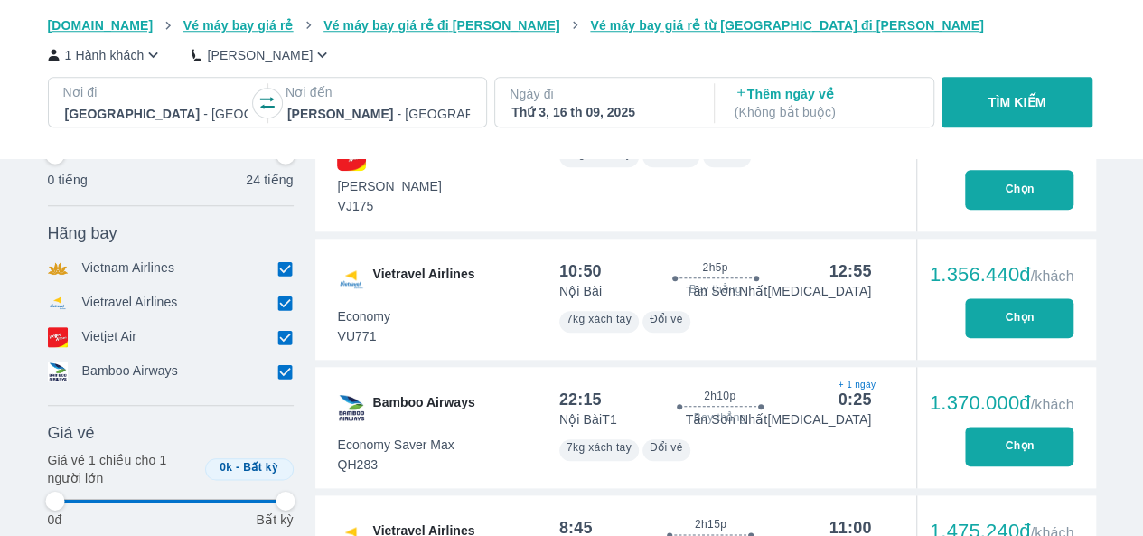
type input "97.9166666666667"
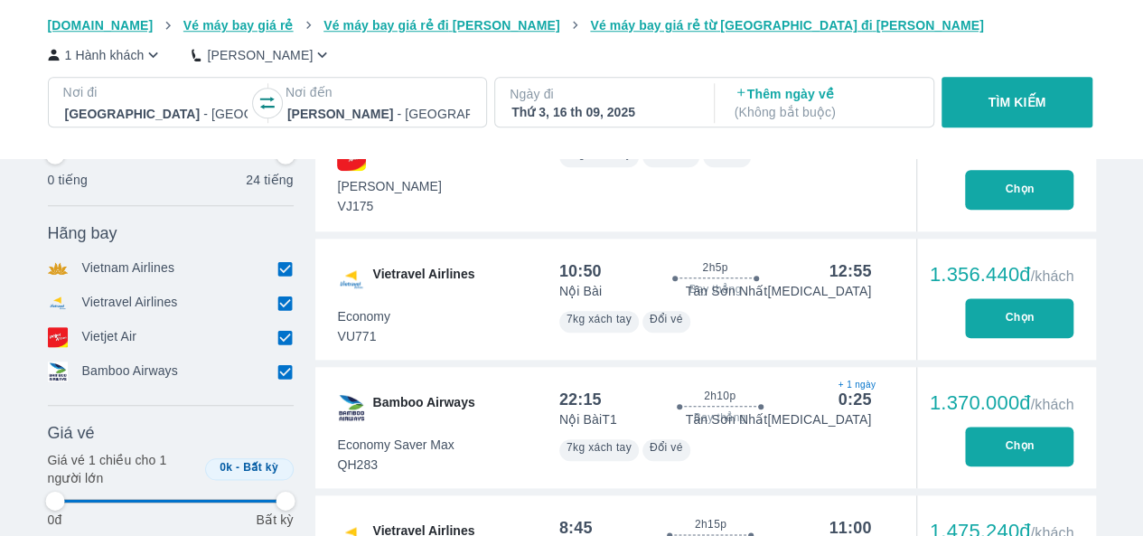
type input "97.9166666666667"
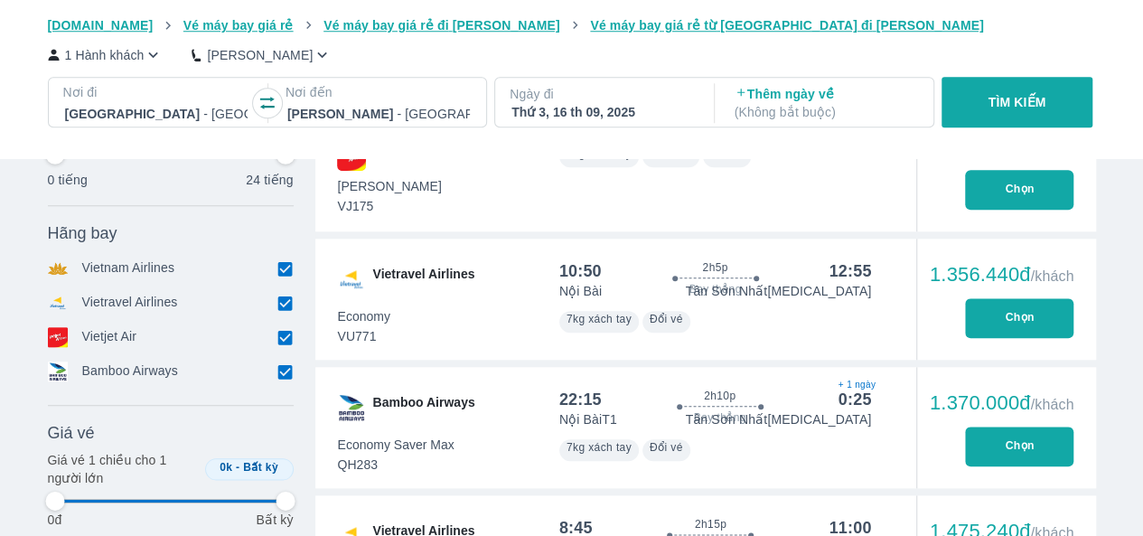
type input "97.9166666666667"
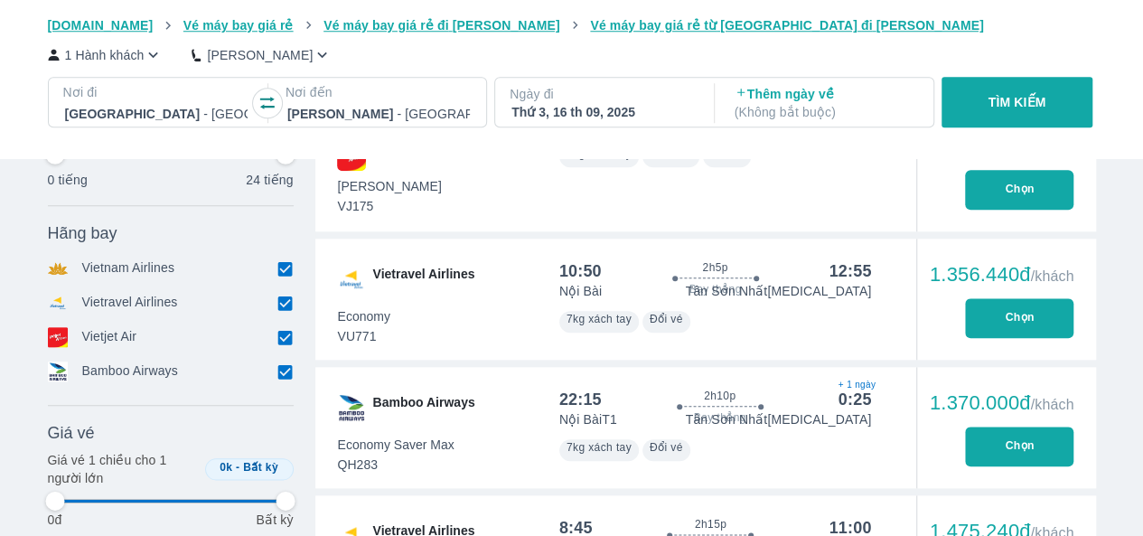
type input "97.9166666666667"
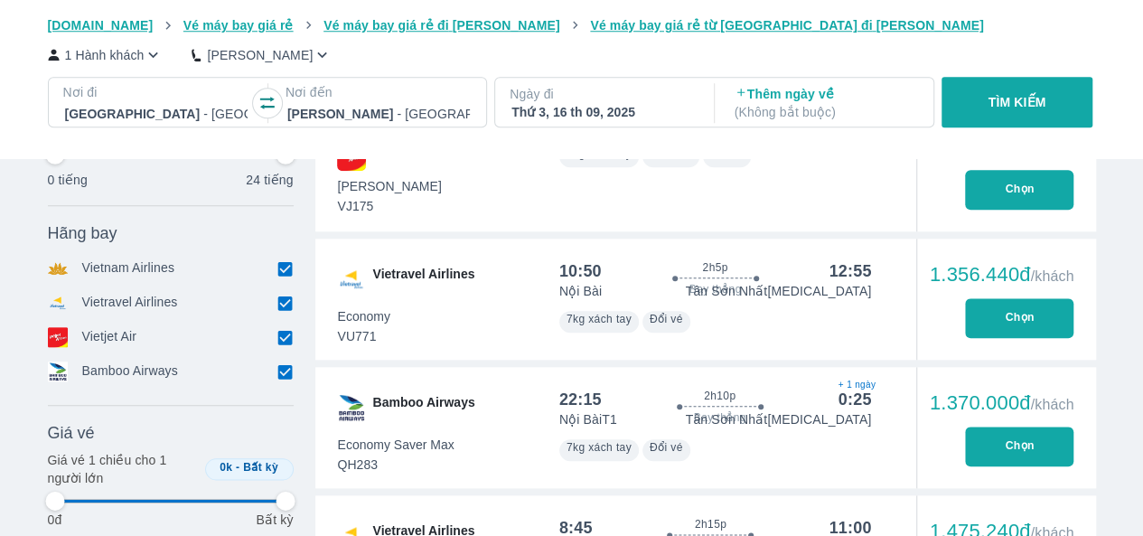
type input "97.9166666666667"
